Goal: Transaction & Acquisition: Subscribe to service/newsletter

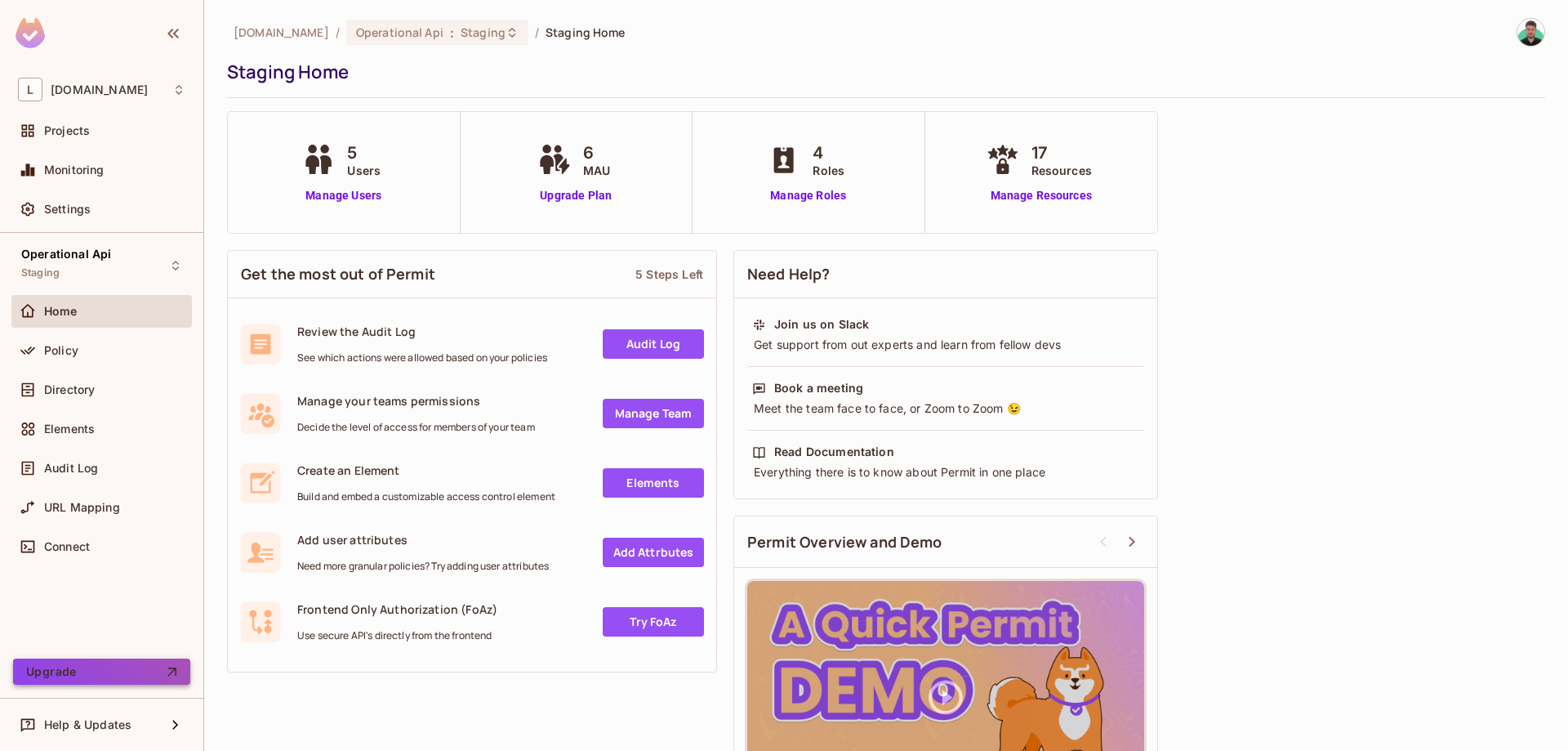
click at [142, 671] on button "Upgrade" at bounding box center [101, 672] width 177 height 26
click at [142, 361] on div "Policy" at bounding box center [101, 350] width 180 height 33
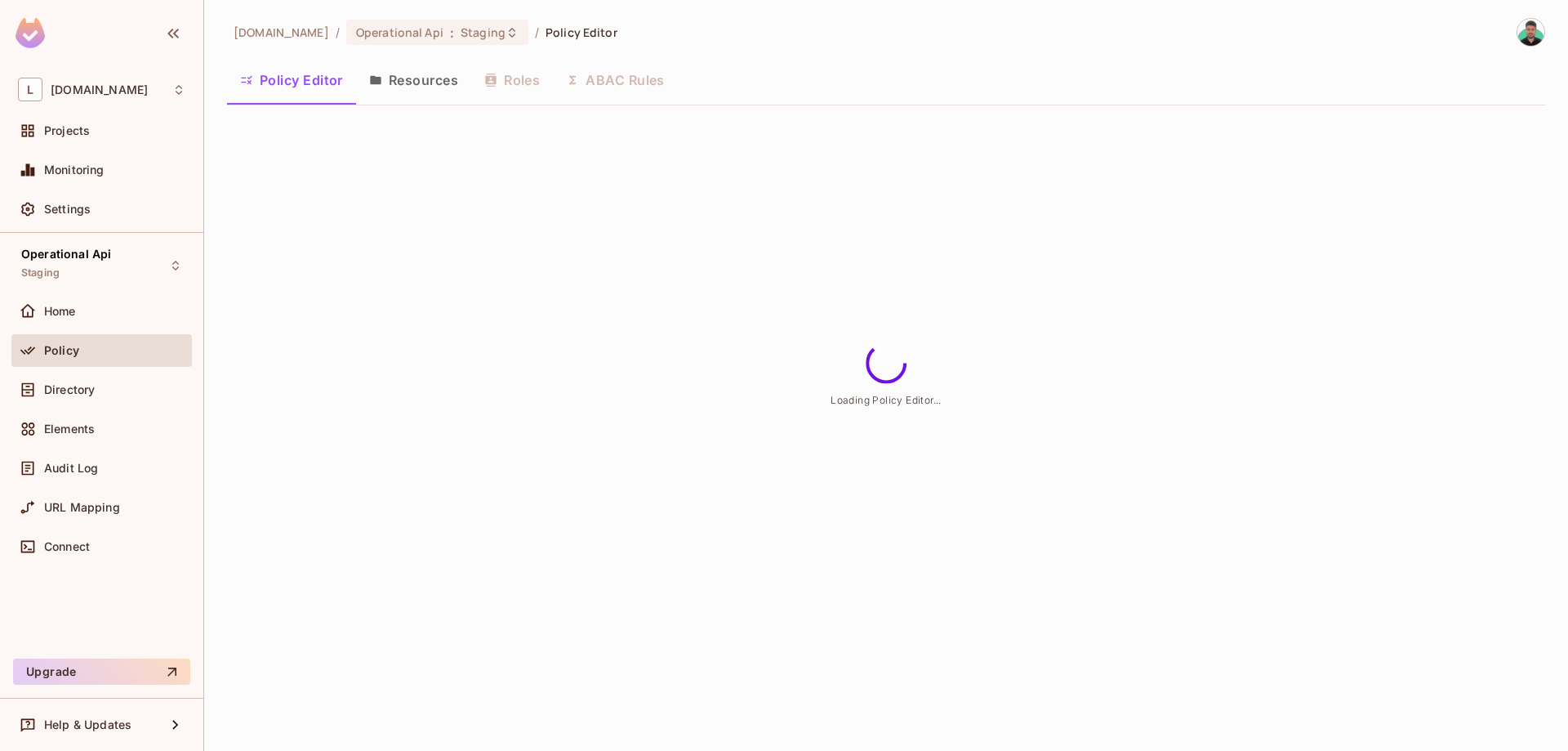
click at [420, 89] on button "Resources" at bounding box center [414, 80] width 115 height 41
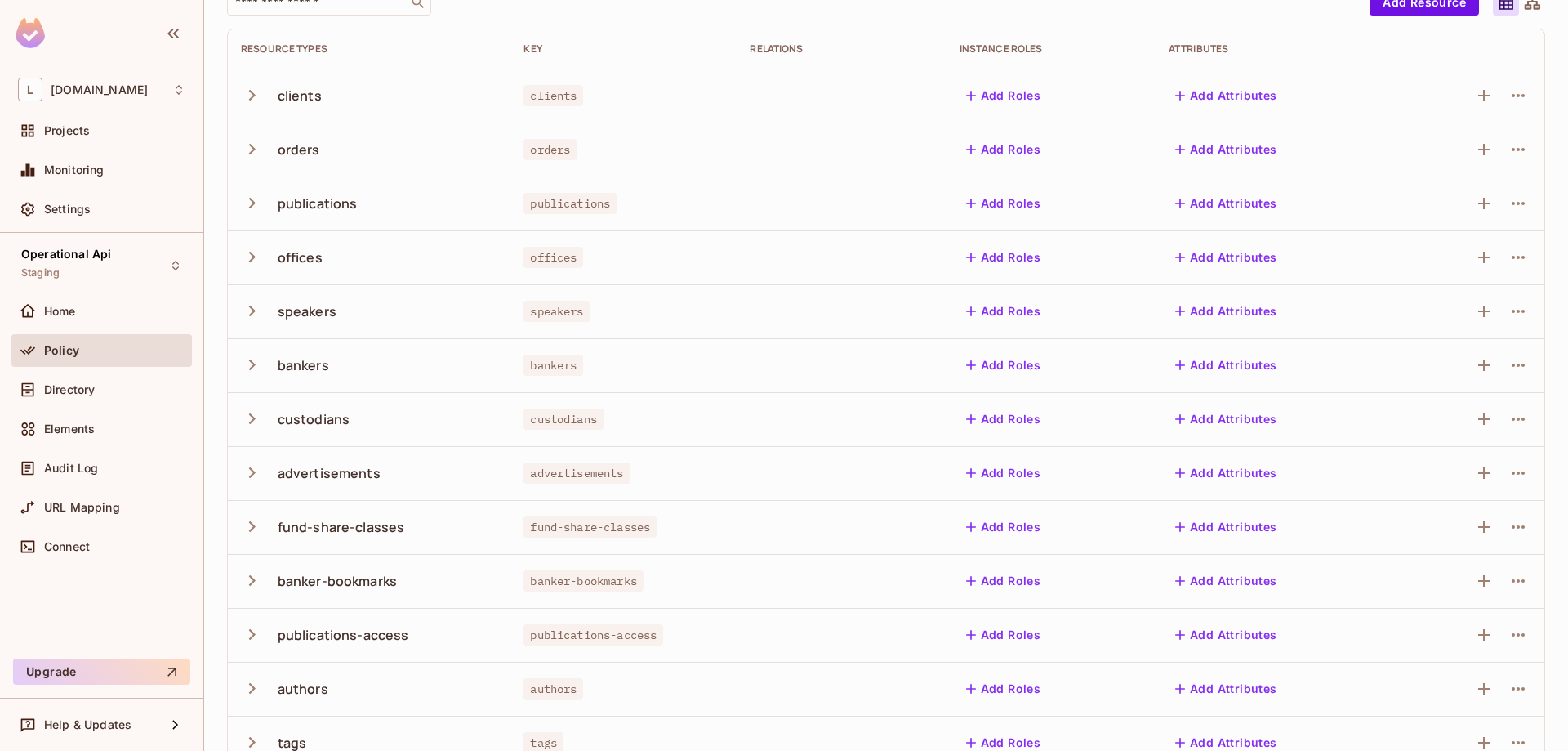
scroll to position [323, 0]
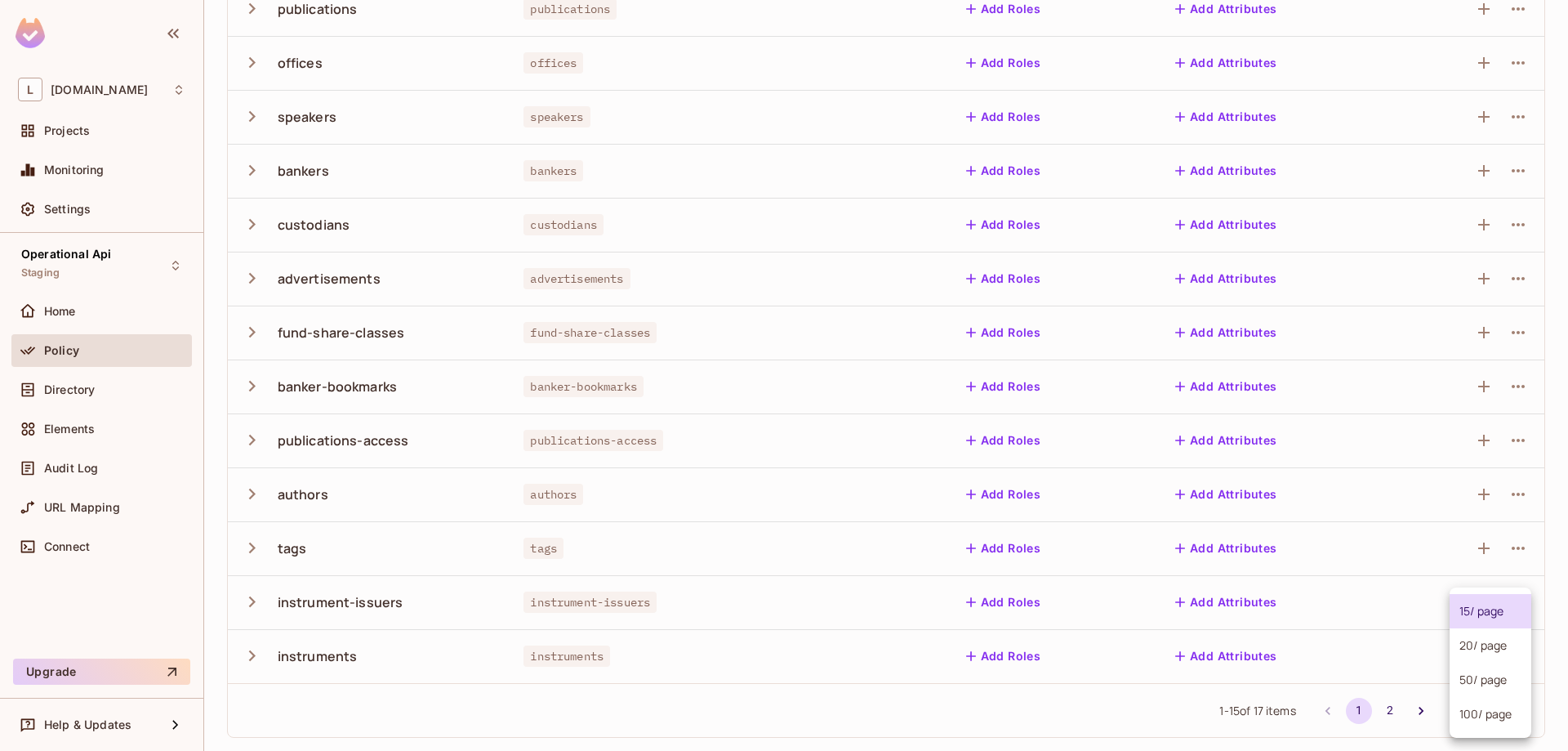
click at [1527, 704] on body "L [DOMAIN_NAME] Projects Monitoring Settings Operational Api Staging Home Polic…" at bounding box center [784, 375] width 1568 height 751
click at [1501, 717] on li "100 / page" at bounding box center [1490, 714] width 82 height 35
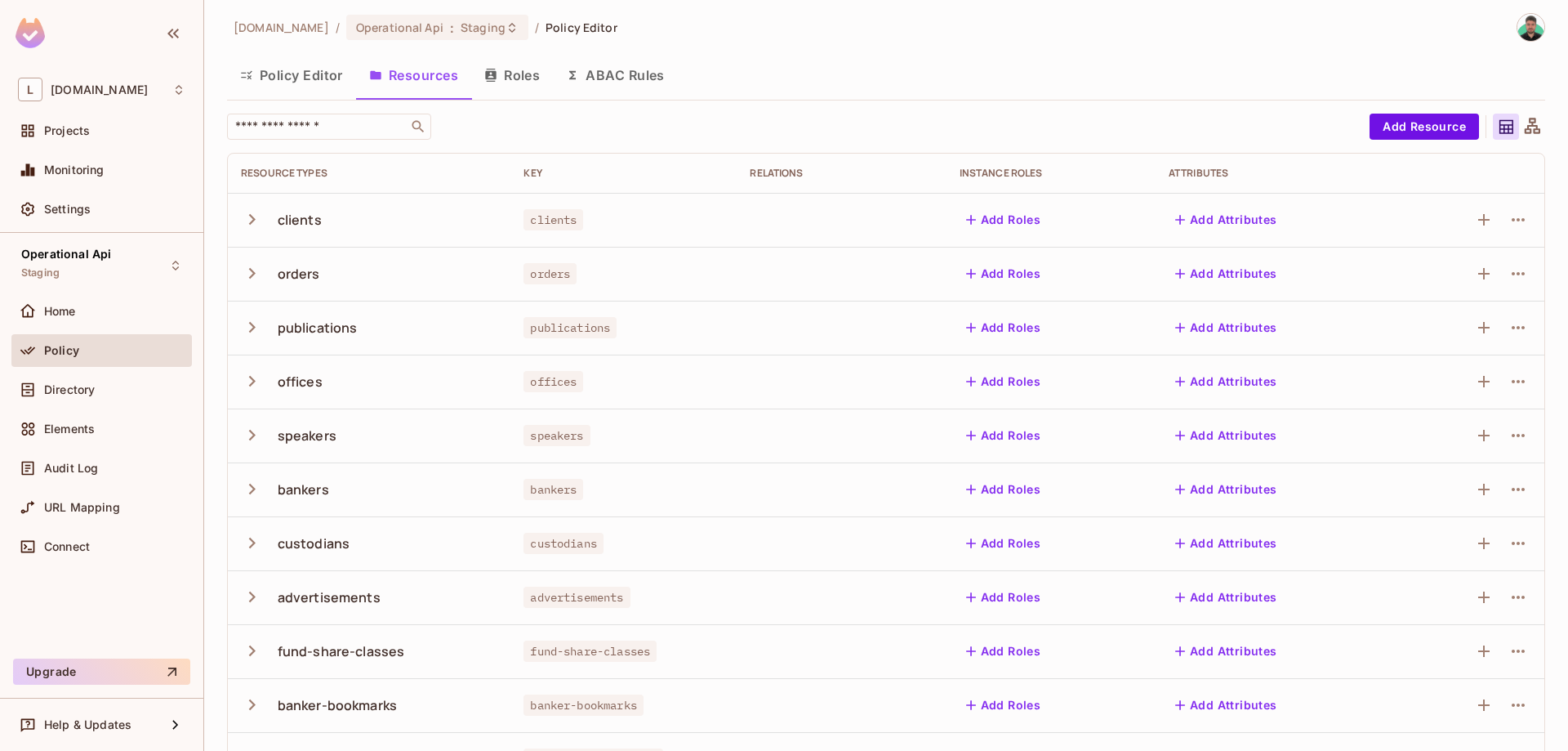
scroll to position [0, 0]
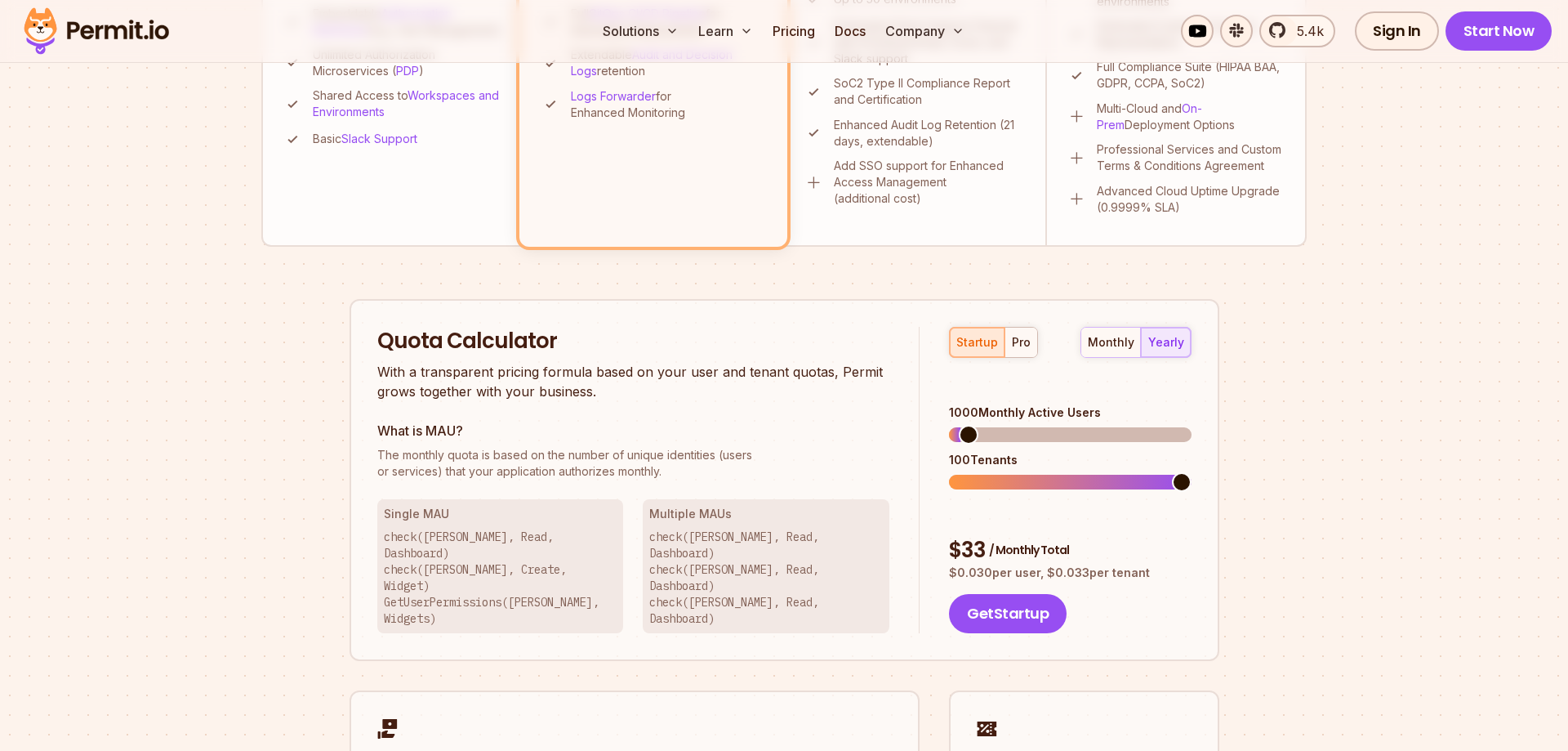
scroll to position [833, 0]
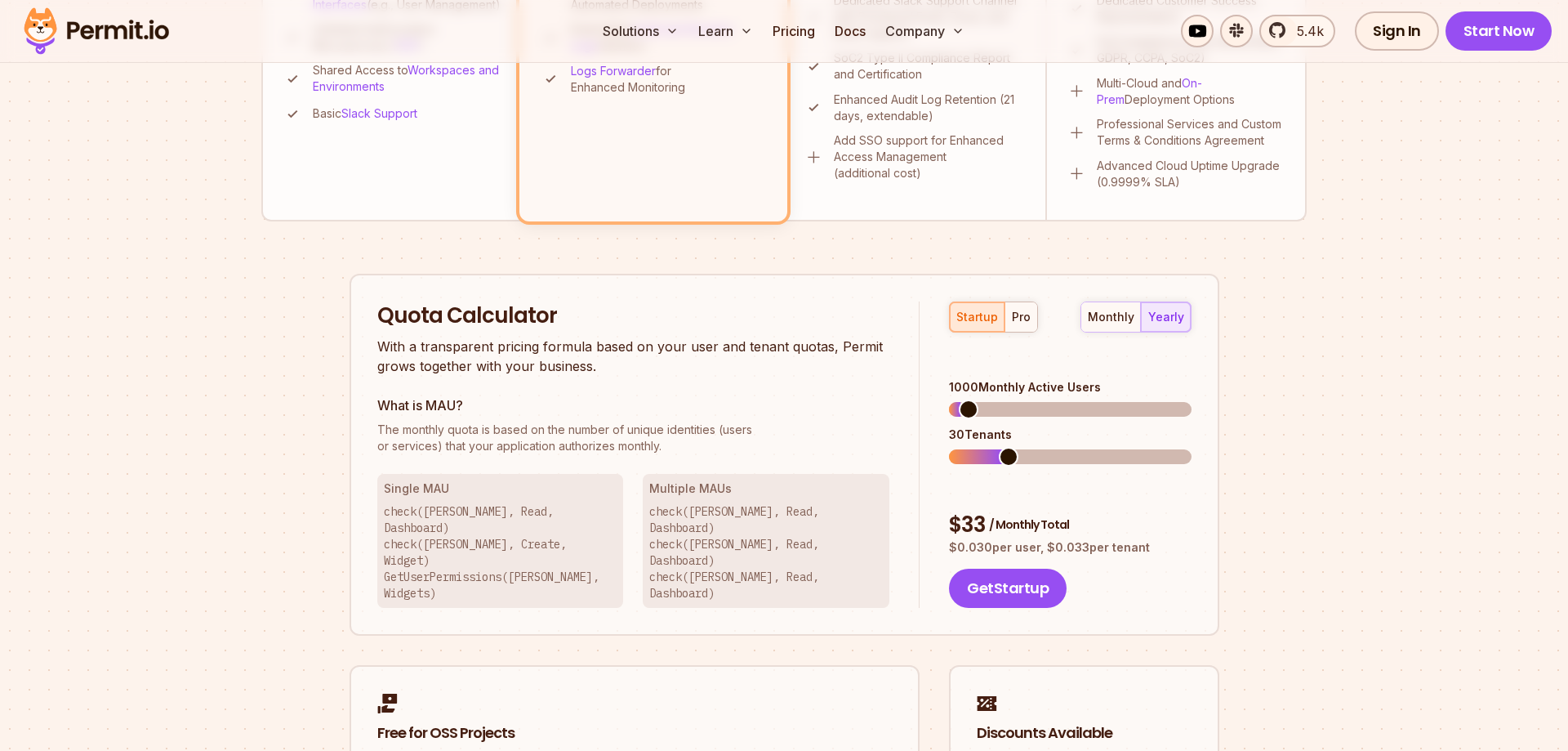
click at [999, 447] on span at bounding box center [1009, 457] width 20 height 20
click at [1191, 452] on span at bounding box center [1182, 457] width 20 height 20
click at [1191, 400] on span at bounding box center [1182, 410] width 20 height 20
click at [1027, 327] on button "pro" at bounding box center [1021, 317] width 33 height 30
click at [949, 400] on span at bounding box center [959, 410] width 20 height 20
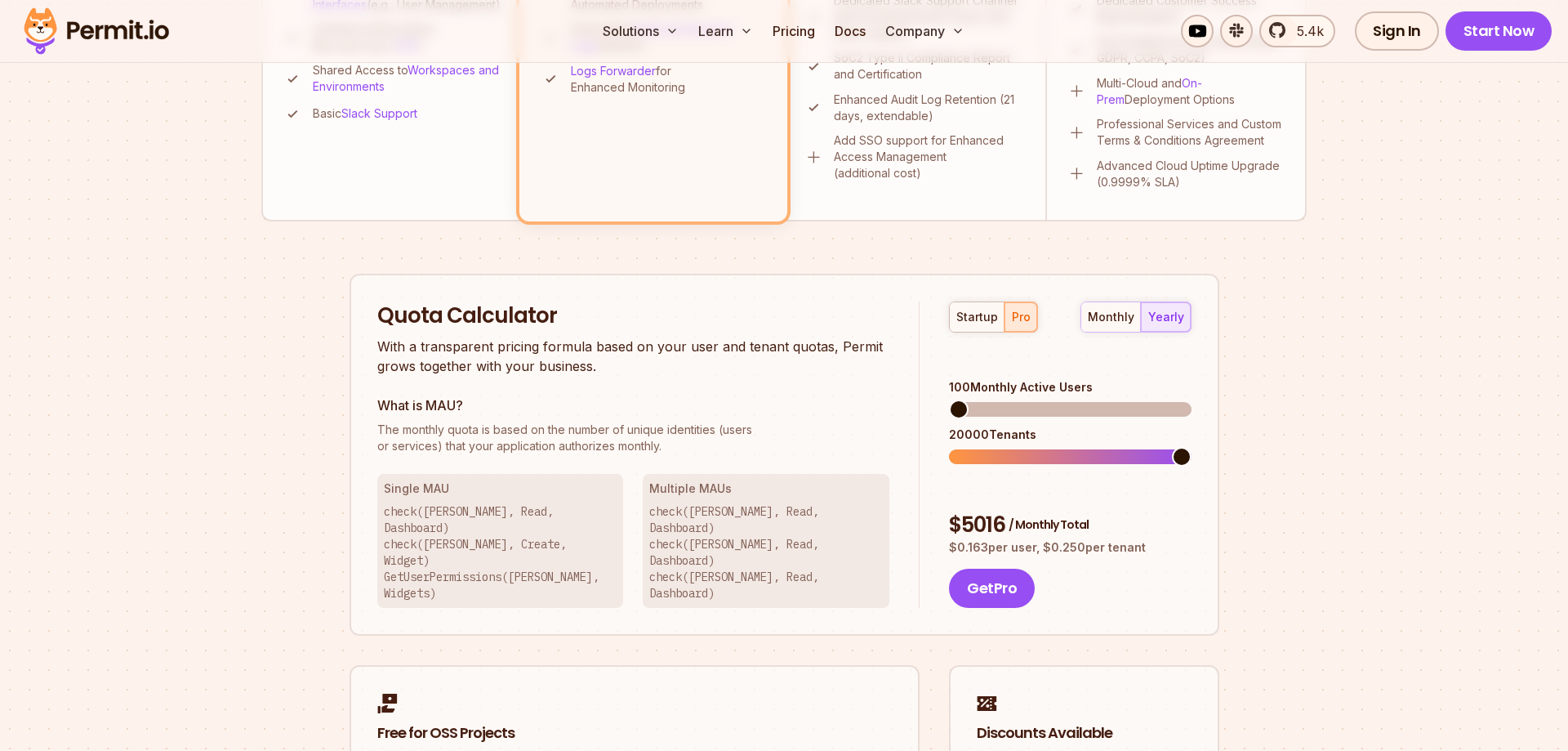
click at [1191, 447] on span at bounding box center [1182, 457] width 20 height 20
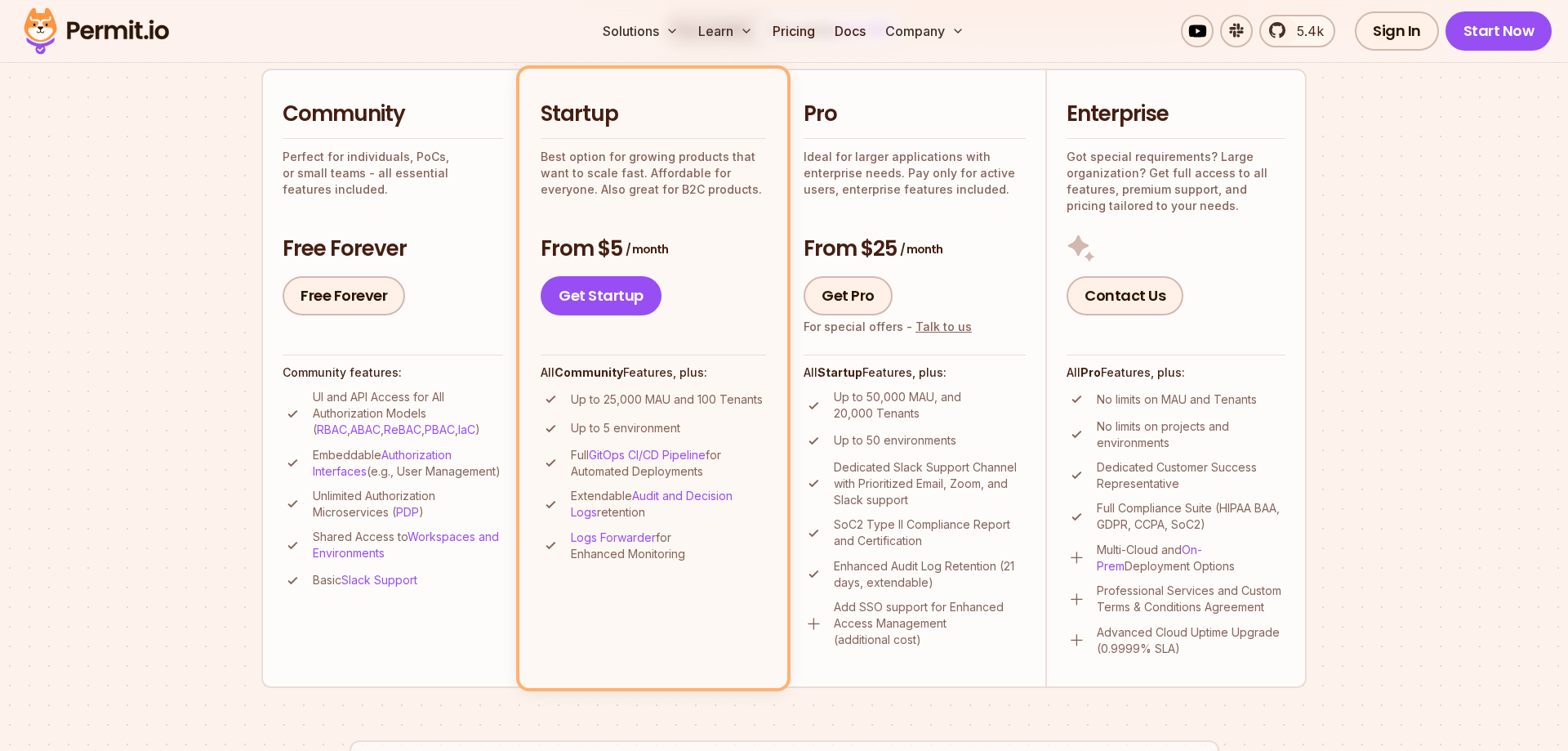
scroll to position [333, 0]
